Goal: Entertainment & Leisure: Consume media (video, audio)

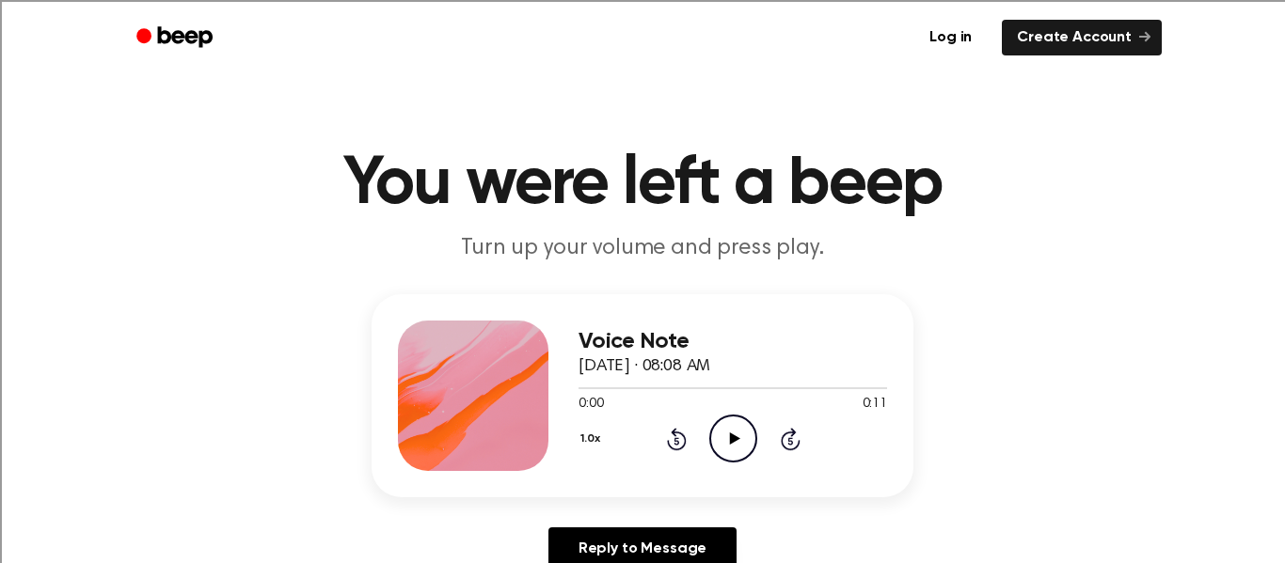
click at [737, 435] on icon "Play Audio" at bounding box center [733, 439] width 48 height 48
click at [737, 430] on icon "Play Audio" at bounding box center [733, 439] width 48 height 48
click at [733, 437] on icon at bounding box center [734, 439] width 10 height 12
click at [725, 430] on icon "Play Audio" at bounding box center [733, 439] width 48 height 48
click at [731, 422] on icon "Play Audio" at bounding box center [733, 439] width 48 height 48
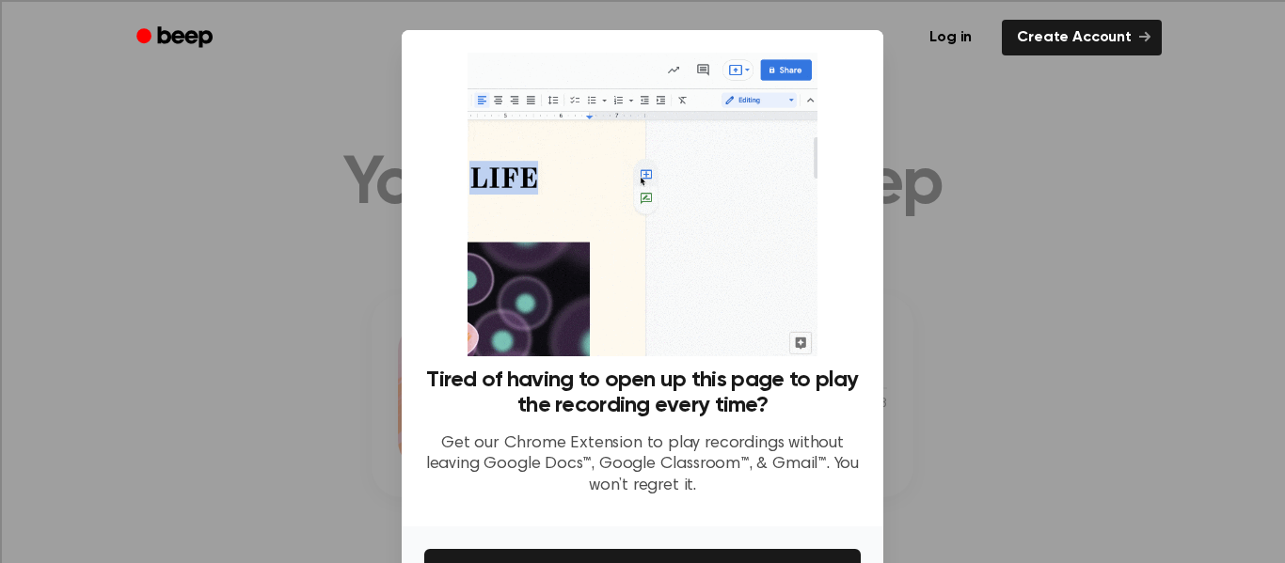
click at [999, 151] on div at bounding box center [642, 281] width 1285 height 563
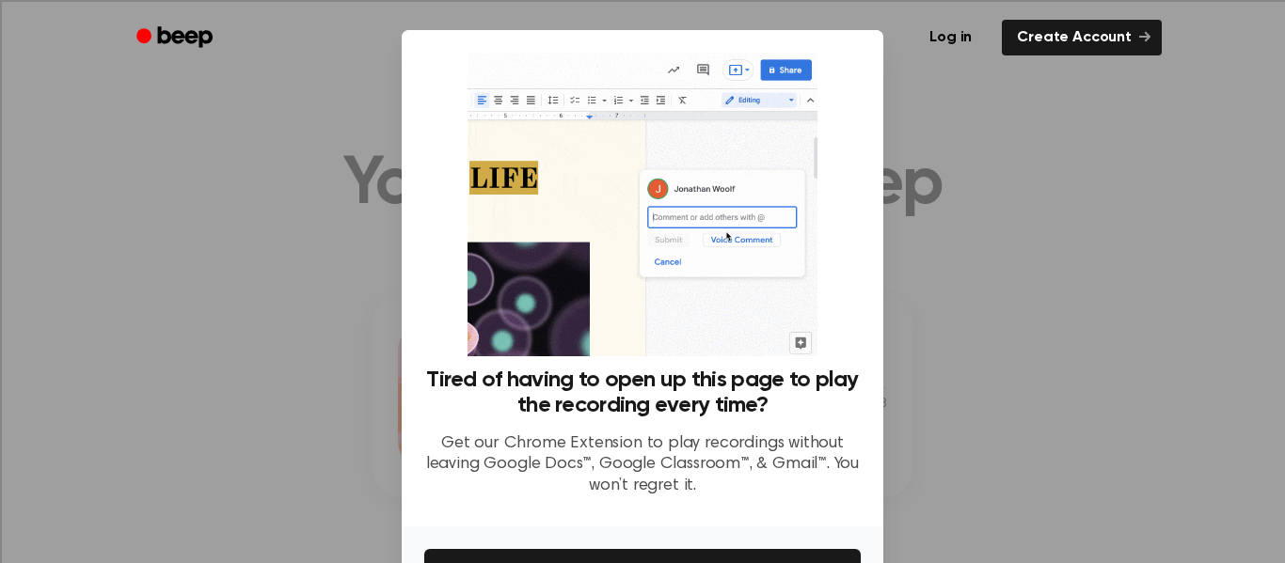
click at [1161, 201] on div at bounding box center [642, 281] width 1285 height 563
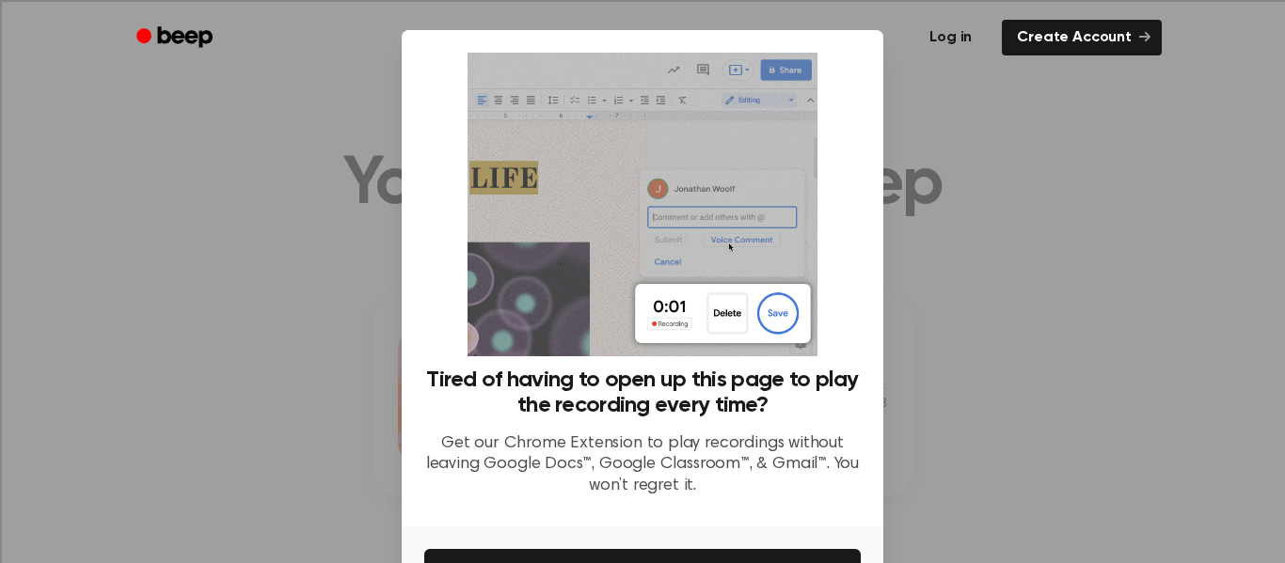
click at [937, 42] on link "Log in" at bounding box center [950, 37] width 80 height 43
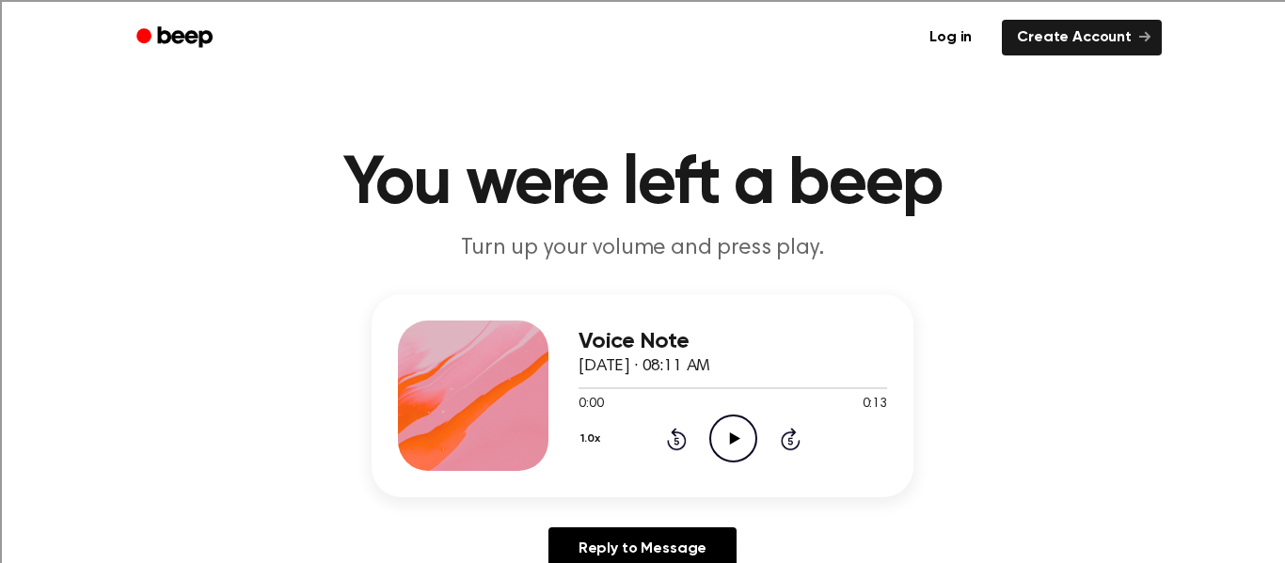
click at [733, 435] on icon "Play Audio" at bounding box center [733, 439] width 48 height 48
click at [739, 435] on icon "Play Audio" at bounding box center [733, 439] width 48 height 48
click at [737, 445] on icon "Play Audio" at bounding box center [733, 439] width 48 height 48
click at [729, 438] on icon "Play Audio" at bounding box center [733, 439] width 48 height 48
click at [716, 432] on icon "Play Audio" at bounding box center [733, 439] width 48 height 48
